Goal: Browse casually

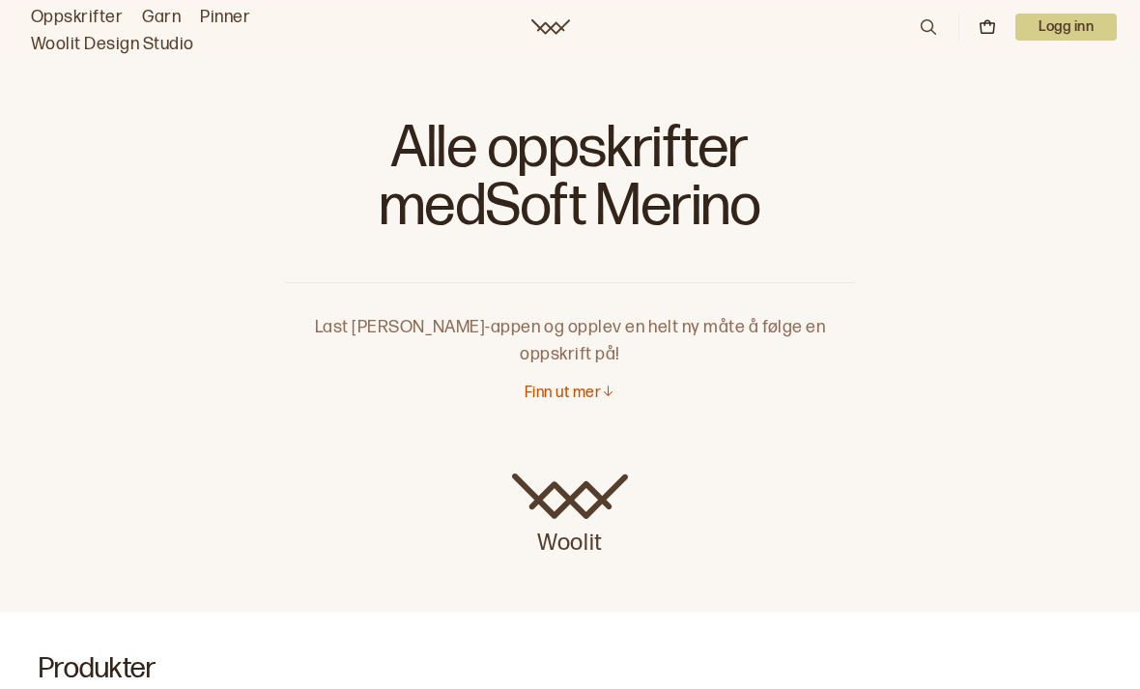
click at [91, 11] on link "Oppskrifter" at bounding box center [77, 17] width 92 height 27
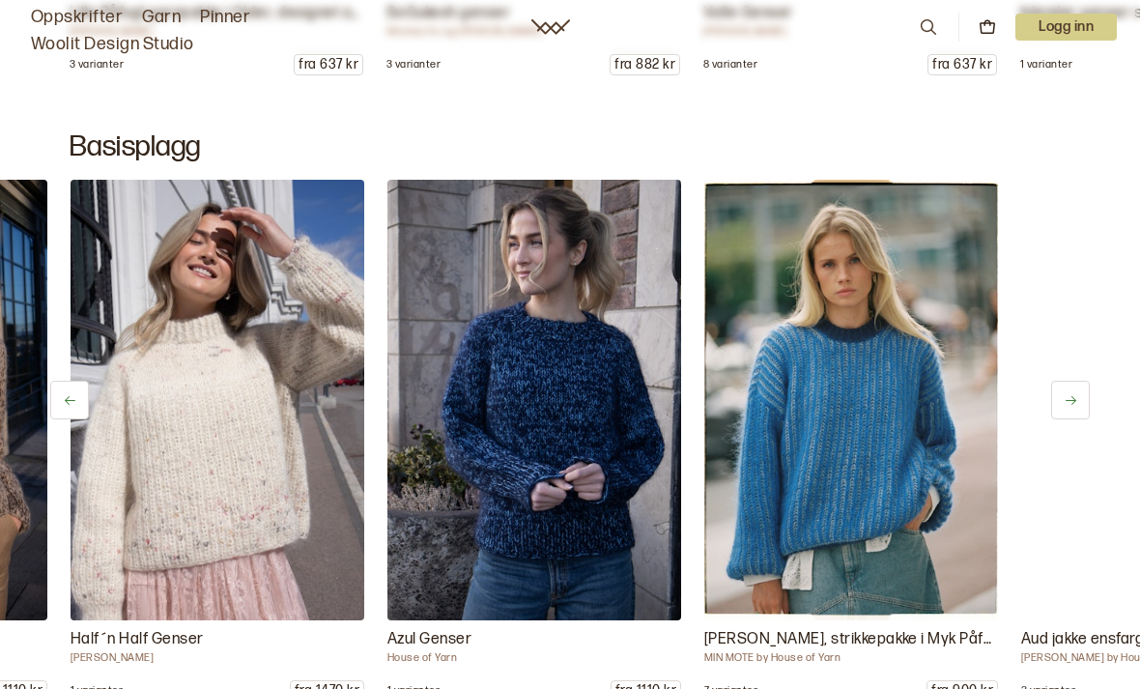
scroll to position [0, 317]
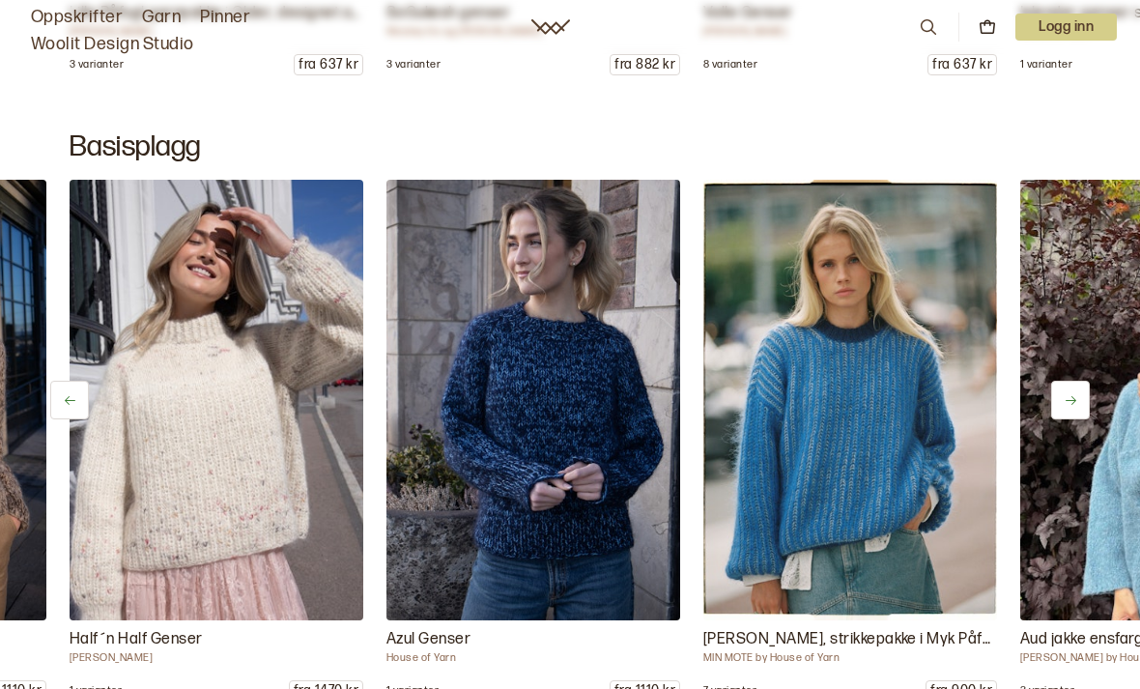
click at [631, 503] on img at bounding box center [534, 400] width 294 height 441
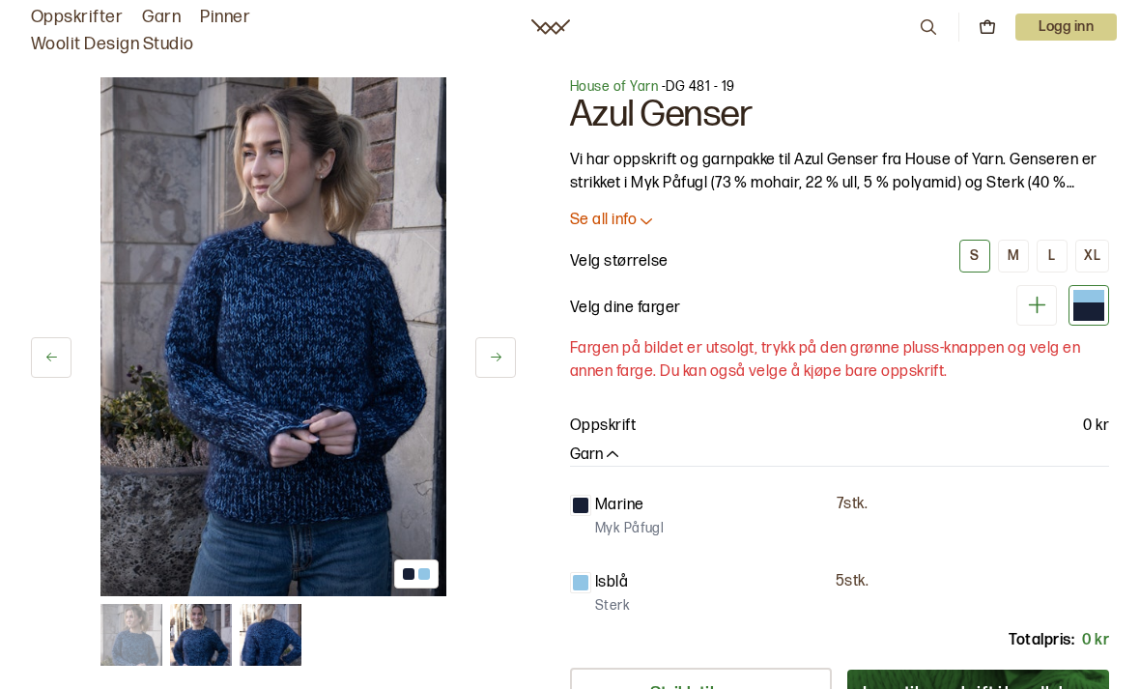
scroll to position [62, 0]
